Goal: Task Accomplishment & Management: Use online tool/utility

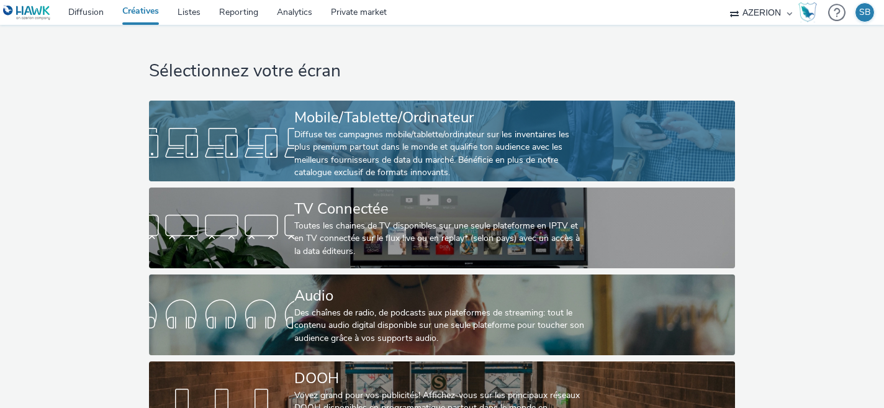
click at [299, 153] on div "Diffuse tes campagnes mobile/tablette/ordinateur sur les inventaires les plus p…" at bounding box center [439, 154] width 291 height 51
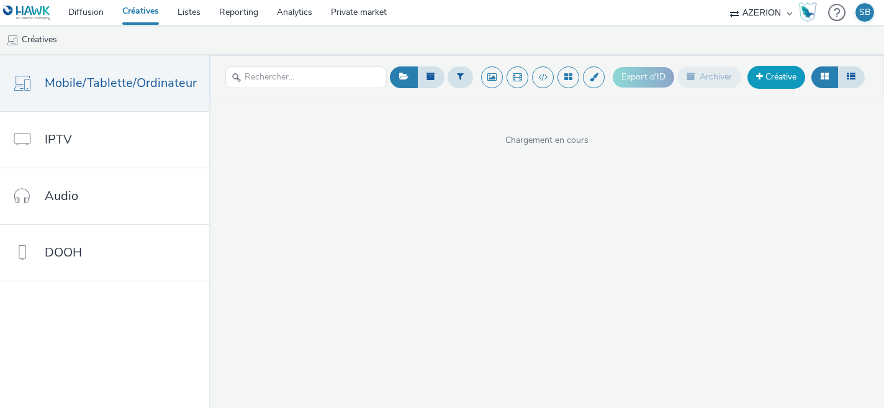
click at [766, 78] on link "Créative" at bounding box center [777, 77] width 58 height 22
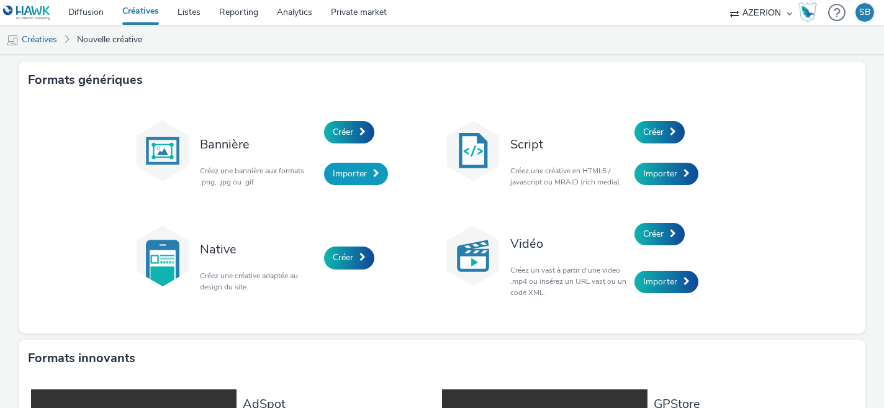
click at [371, 169] on link "Importer" at bounding box center [356, 174] width 64 height 22
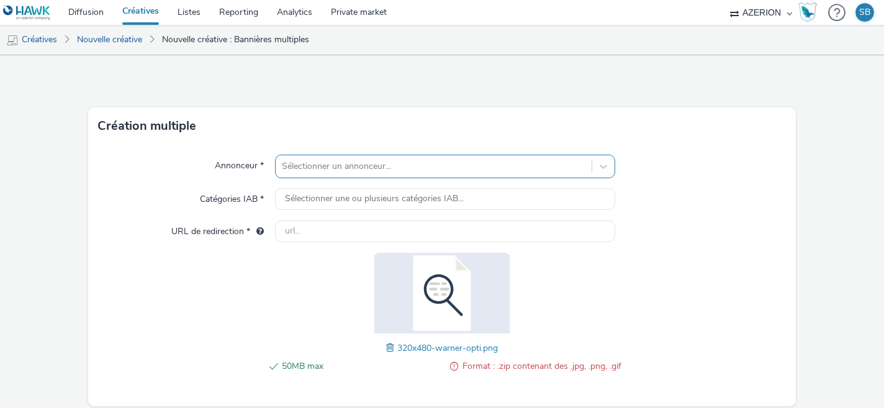
click at [314, 165] on div "Sélectionner un annonceur..." at bounding box center [434, 166] width 317 height 20
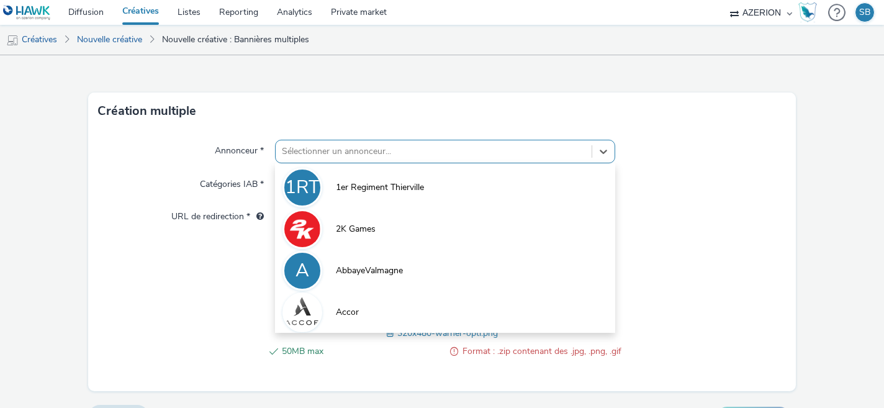
scroll to position [17, 0]
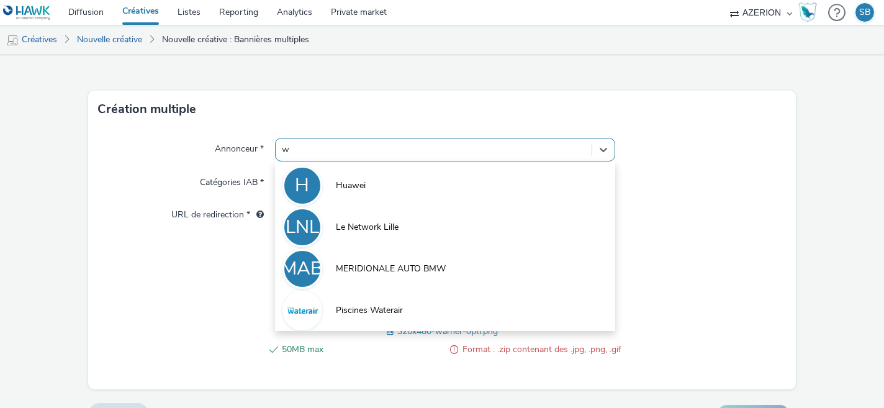
type input "wa"
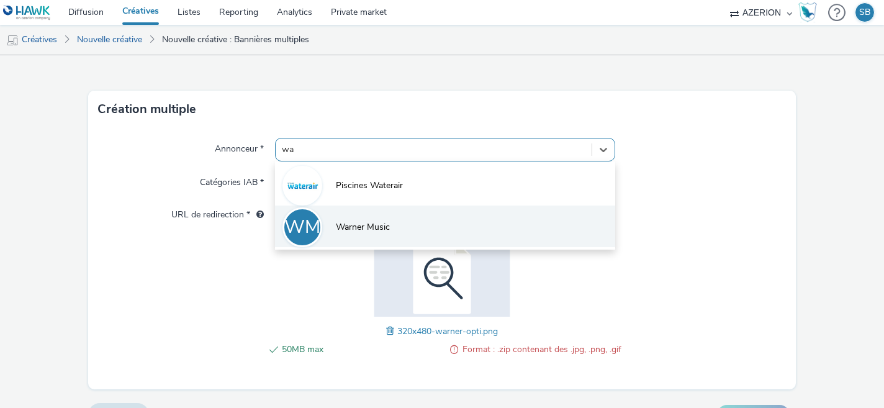
click at [358, 237] on li "[PERSON_NAME] Music" at bounding box center [445, 227] width 341 height 42
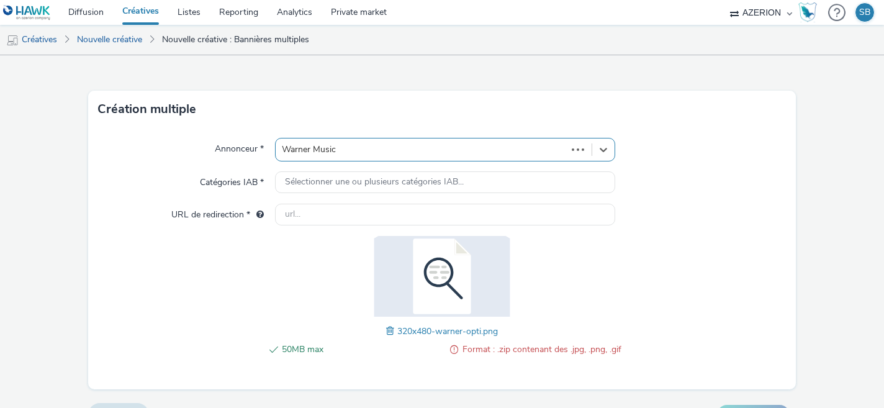
type input "[URL][DOMAIN_NAME]"
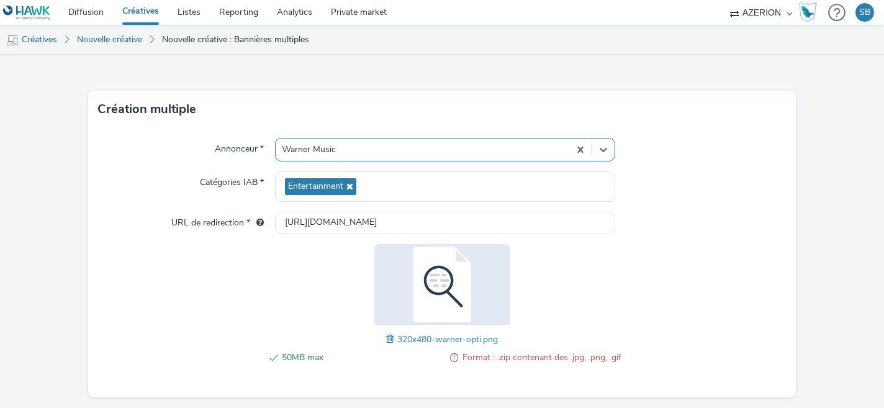
click at [389, 341] on span at bounding box center [391, 339] width 11 height 14
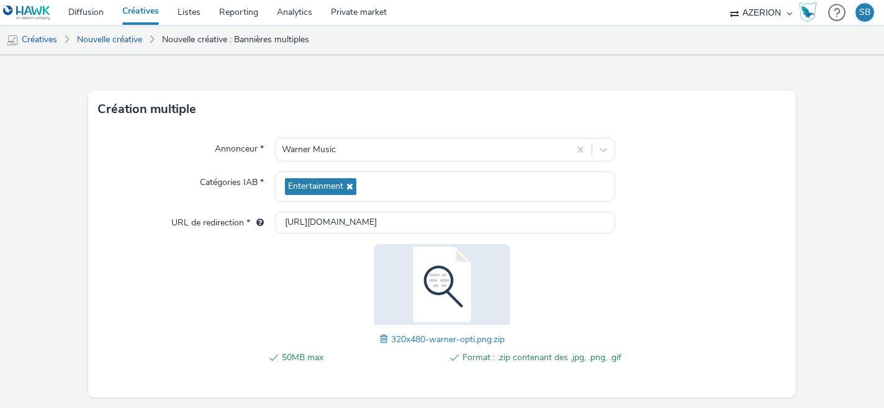
scroll to position [52, 0]
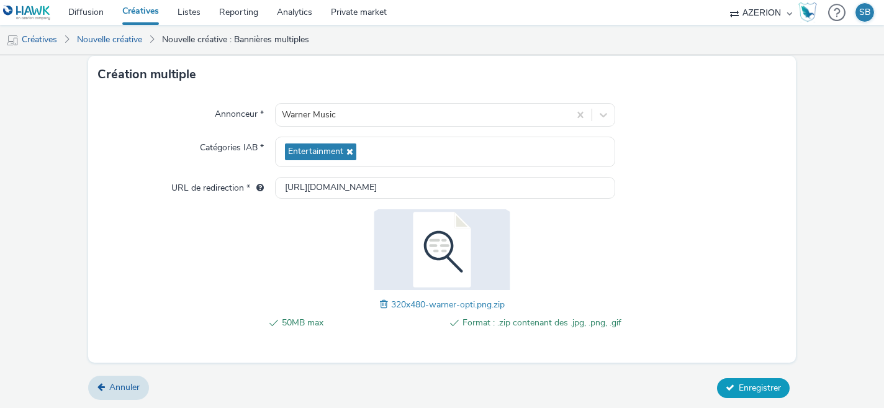
click at [729, 380] on button "Enregistrer" at bounding box center [753, 388] width 73 height 20
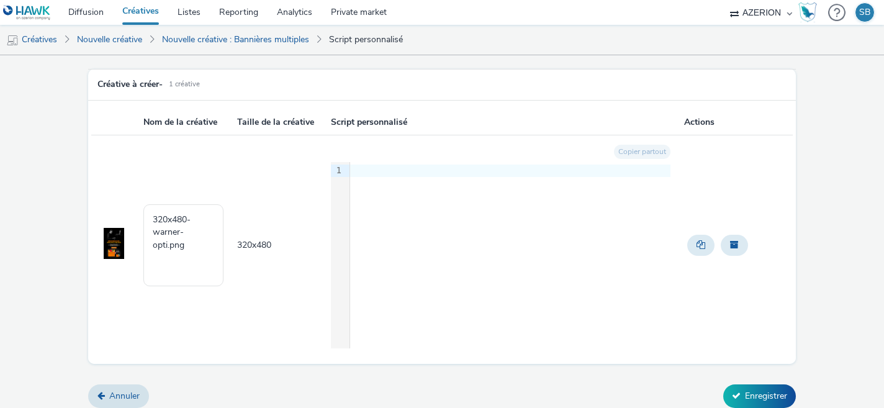
scroll to position [63, 0]
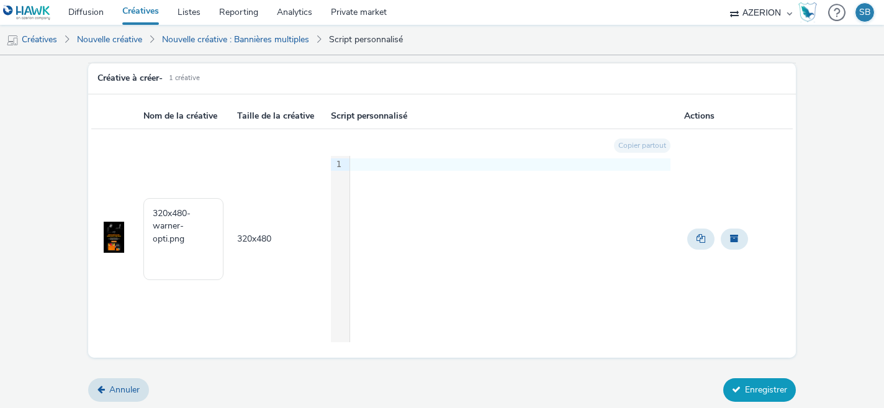
click at [733, 386] on icon at bounding box center [736, 389] width 9 height 9
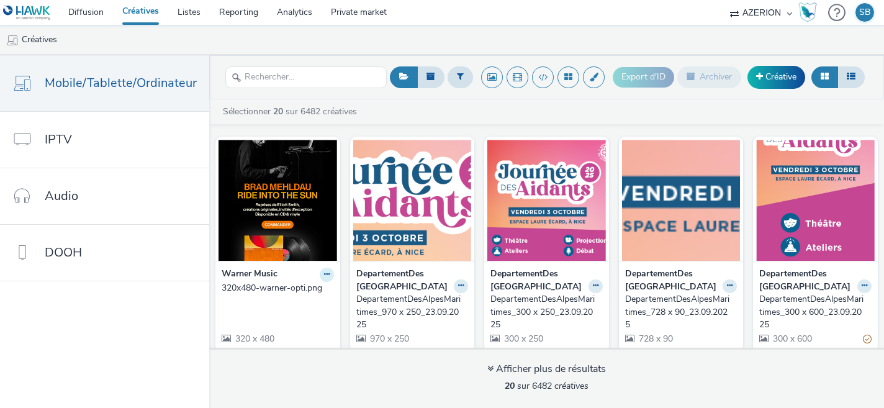
click at [324, 276] on icon at bounding box center [327, 274] width 6 height 7
click at [305, 298] on link "Modifier" at bounding box center [287, 296] width 93 height 25
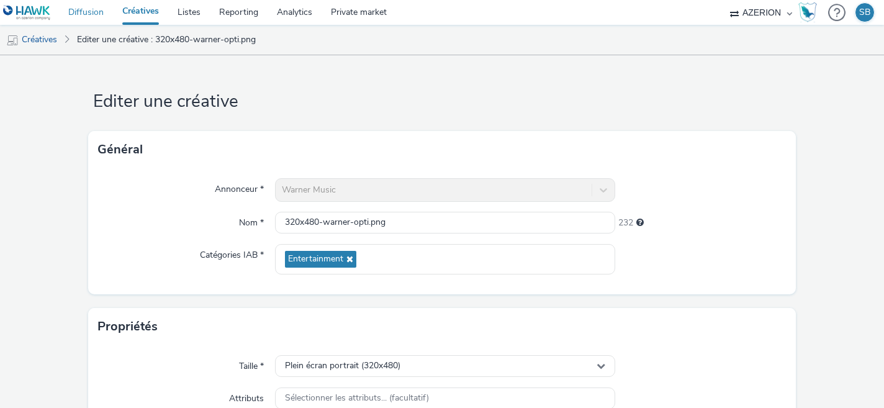
click at [83, 16] on link "Diffusion" at bounding box center [86, 12] width 54 height 25
